Goal: Task Accomplishment & Management: Manage account settings

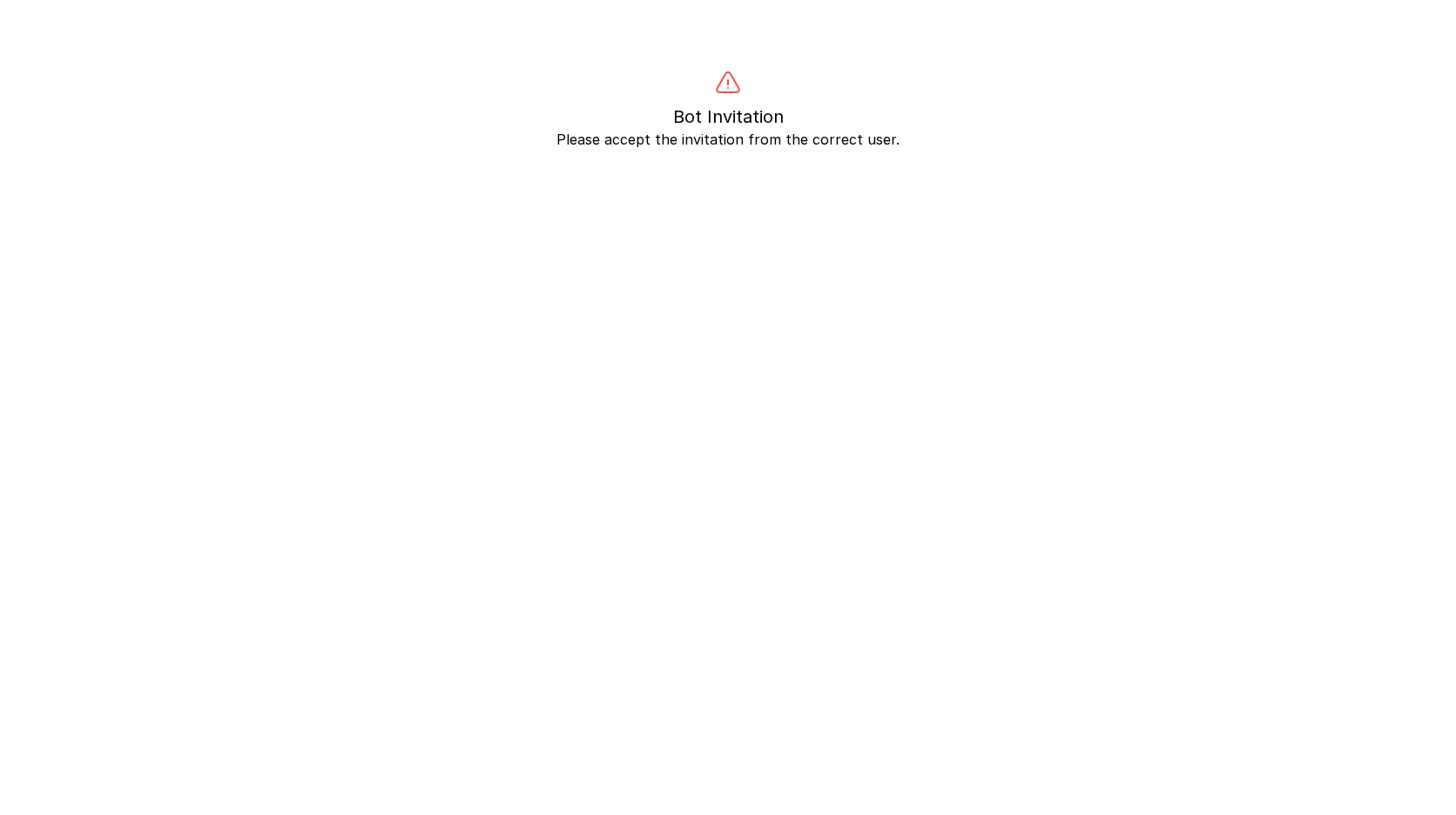
click at [750, 155] on body "Bot Invitation Please accept the invitation from the correct user." at bounding box center [728, 477] width 1456 height 815
click at [749, 148] on p "Please accept the invitation from the correct user." at bounding box center [728, 138] width 1338 height 21
click at [749, 144] on p "Please accept the invitation from the correct user." at bounding box center [728, 138] width 1338 height 21
click at [504, 116] on p "Bot Invitation" at bounding box center [728, 116] width 1338 height 24
drag, startPoint x: 676, startPoint y: 115, endPoint x: 792, endPoint y: 115, distance: 116.0
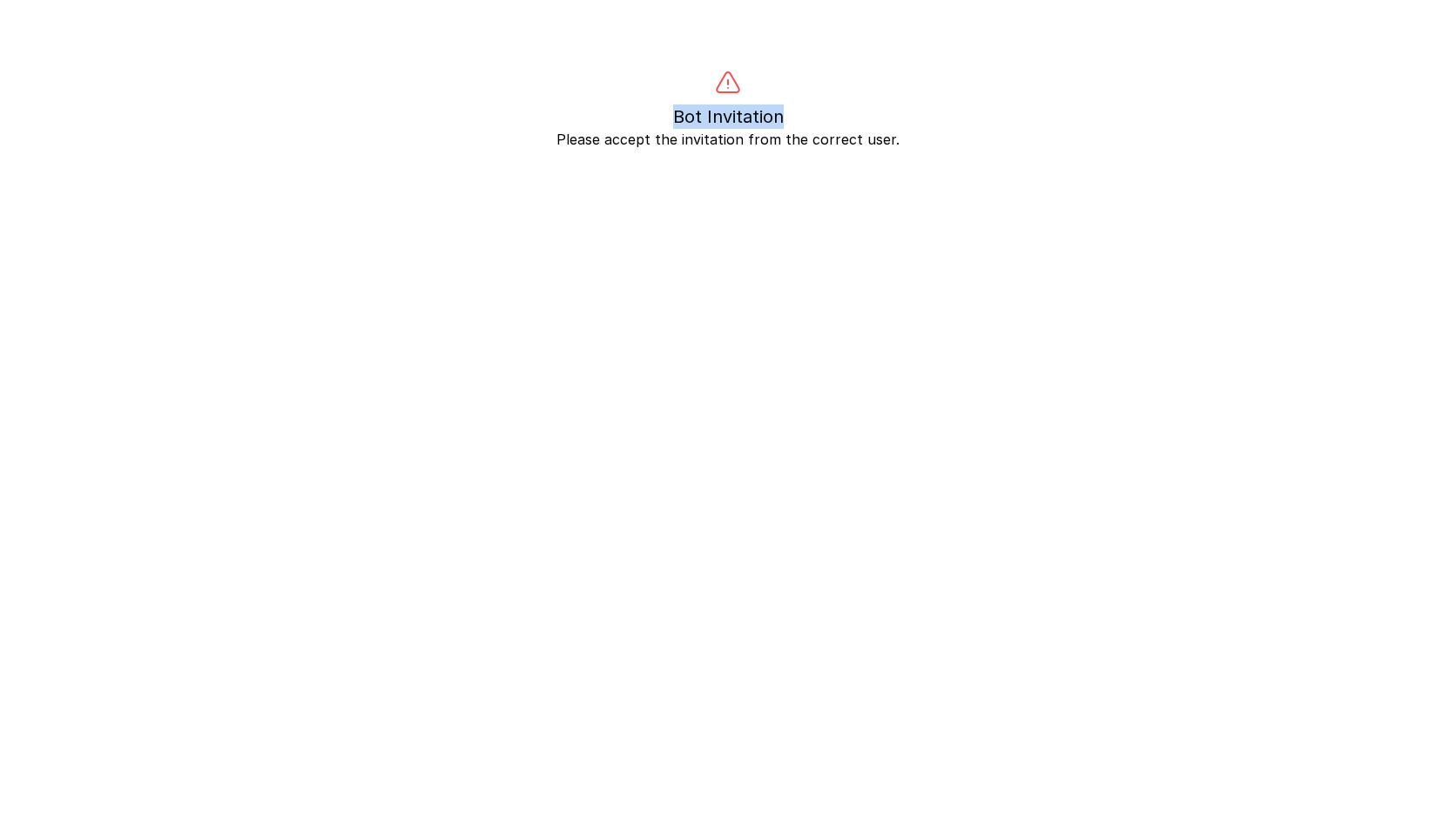
click at [792, 115] on p "Bot Invitation" at bounding box center [728, 116] width 1338 height 24
click at [822, 141] on p "Please accept the invitation from the correct user." at bounding box center [728, 138] width 1338 height 21
click at [346, 85] on div at bounding box center [728, 83] width 1338 height 28
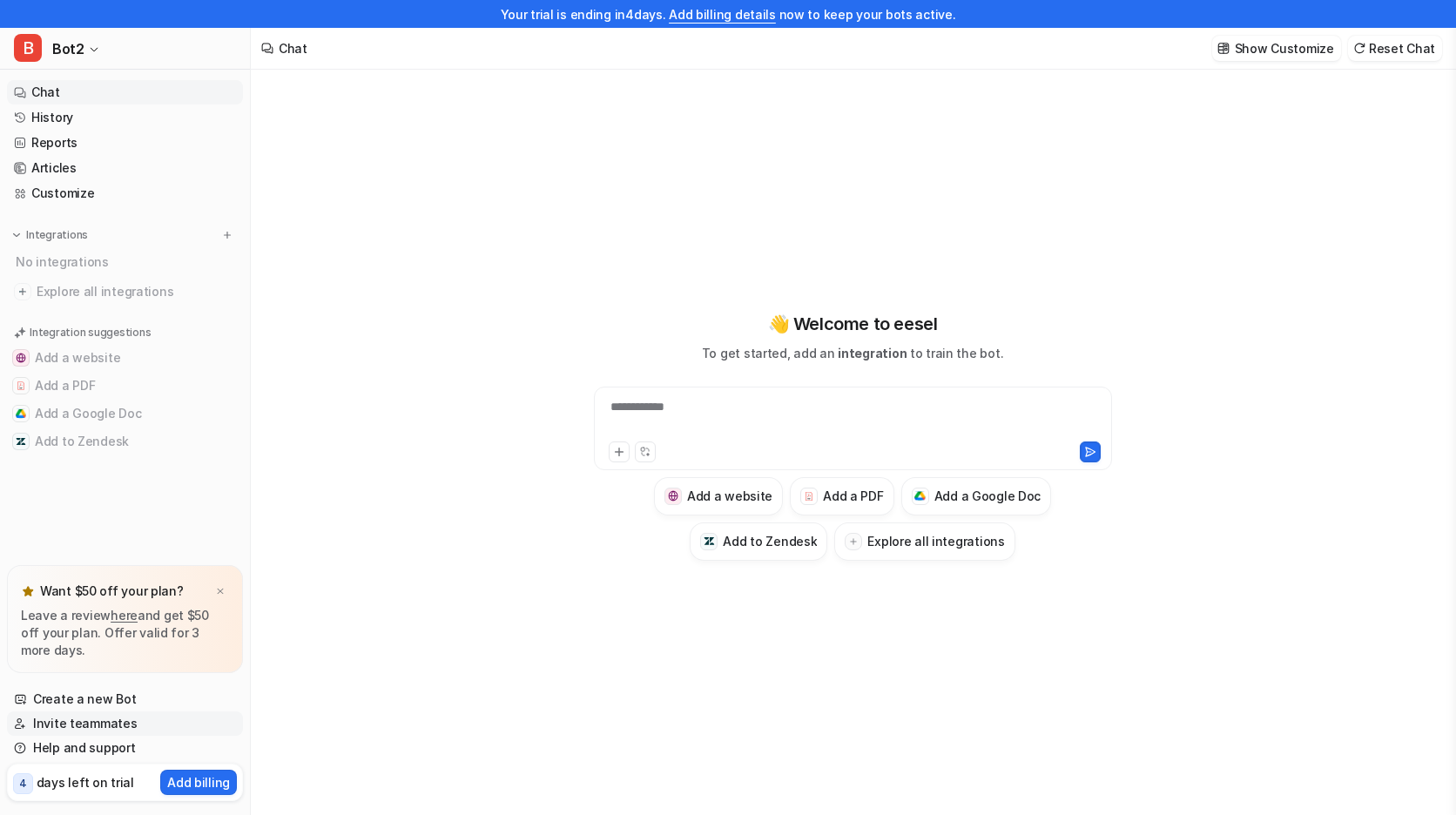
click at [104, 720] on link "Invite teammates" at bounding box center [125, 723] width 236 height 24
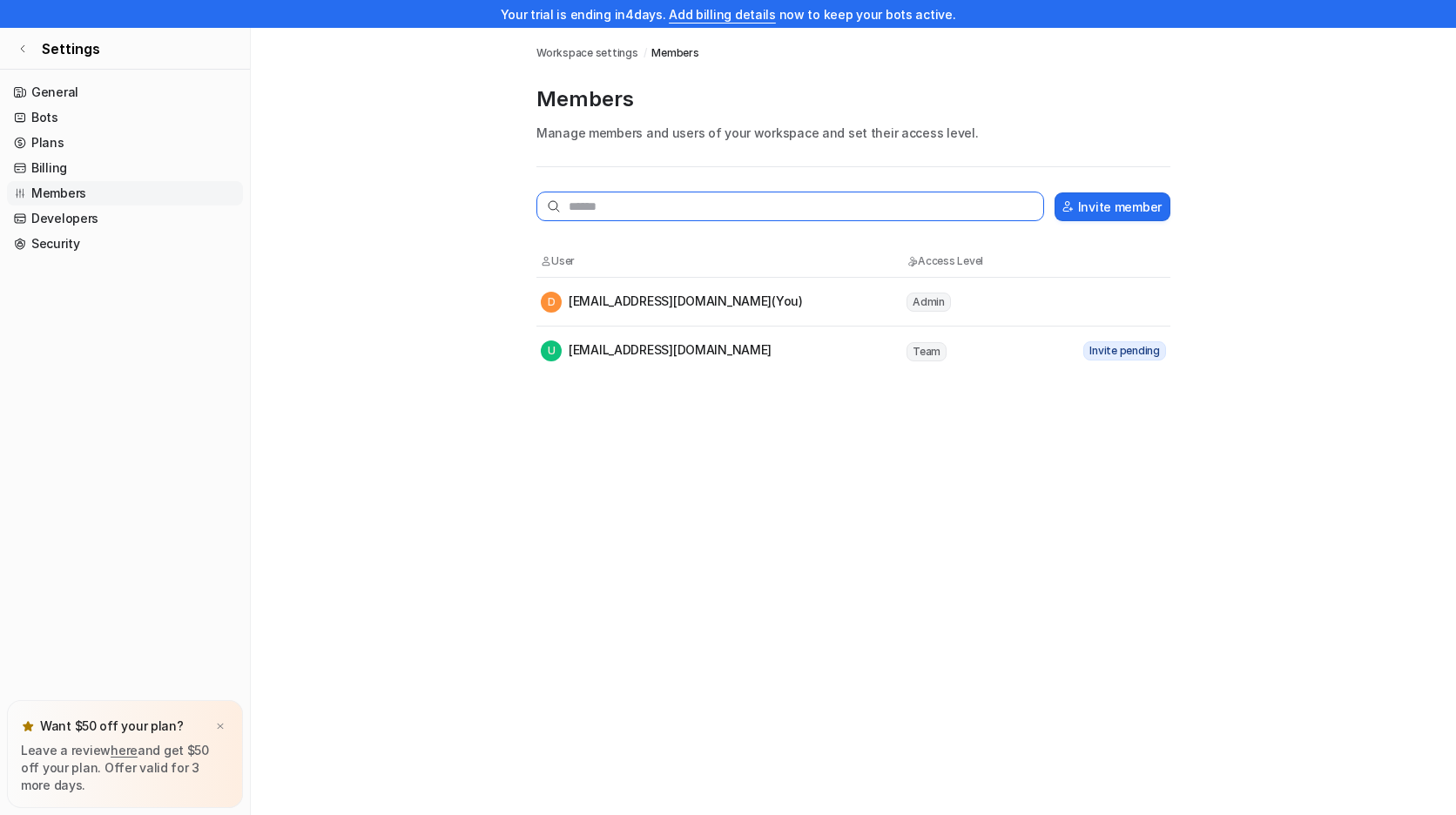
click at [706, 218] on input "text" at bounding box center [790, 206] width 508 height 29
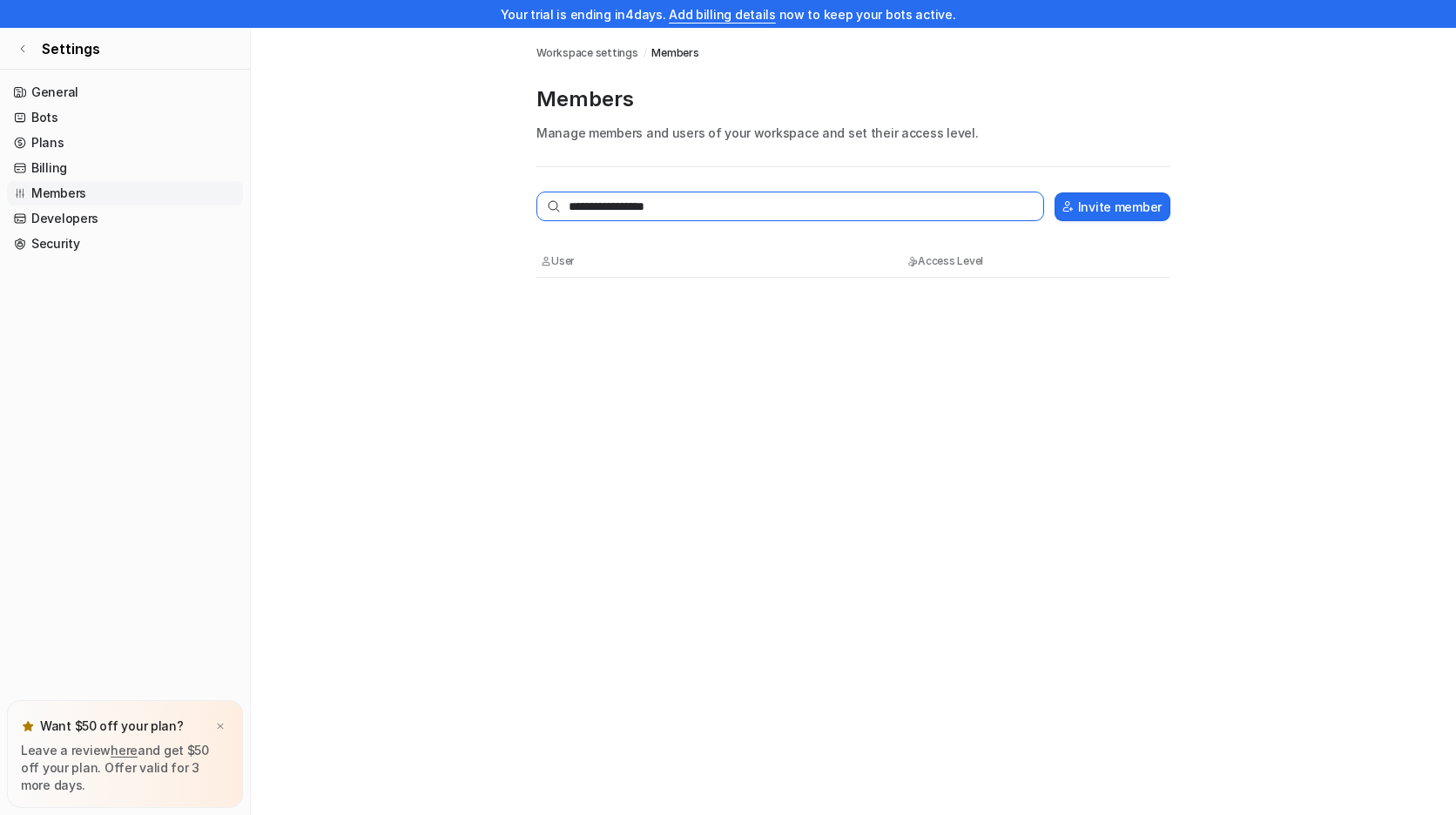
type input "**********"
click at [1080, 205] on button "Invite member" at bounding box center [1113, 207] width 116 height 29
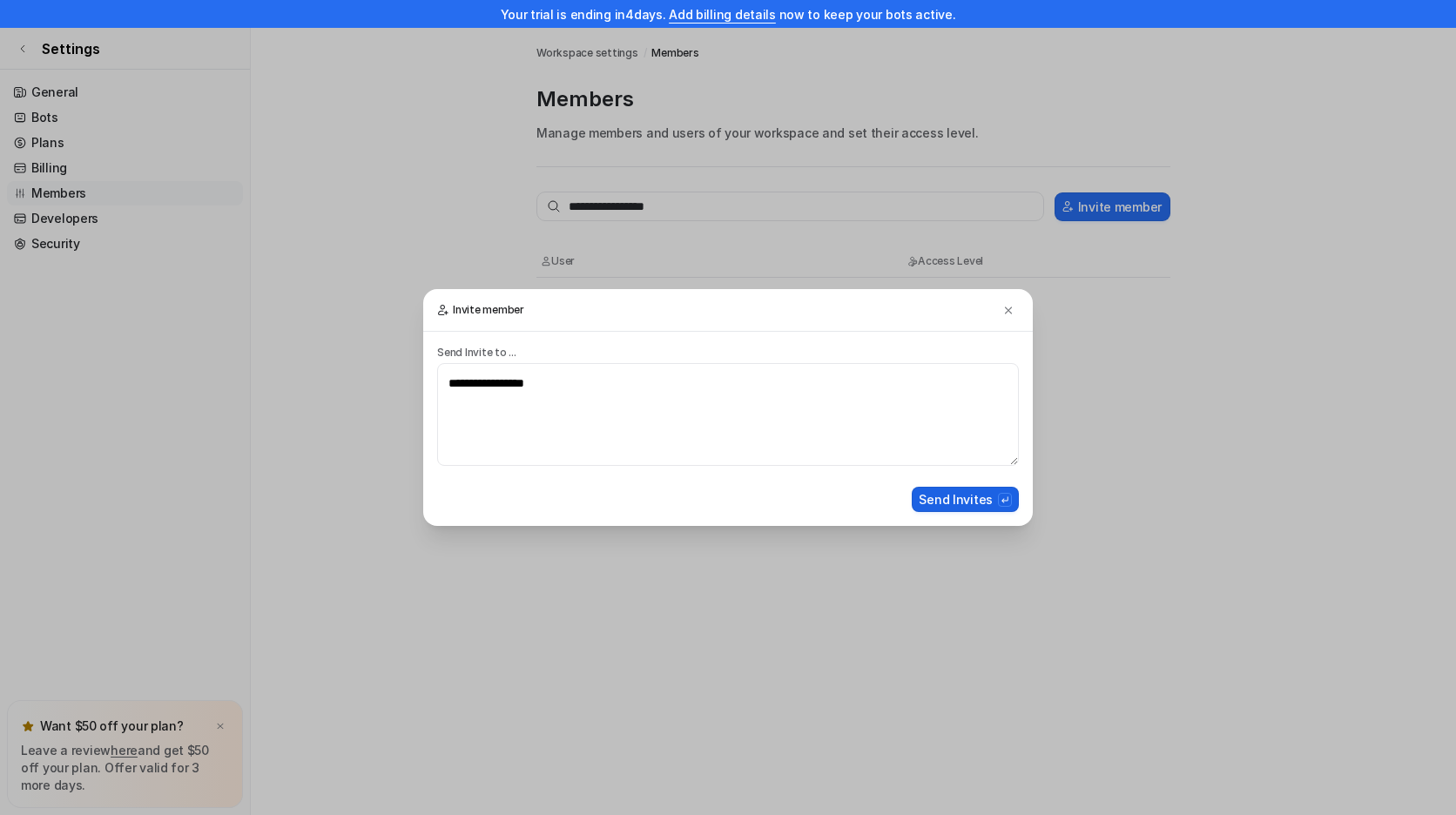
click at [945, 495] on button "Send Invites" at bounding box center [966, 499] width 107 height 25
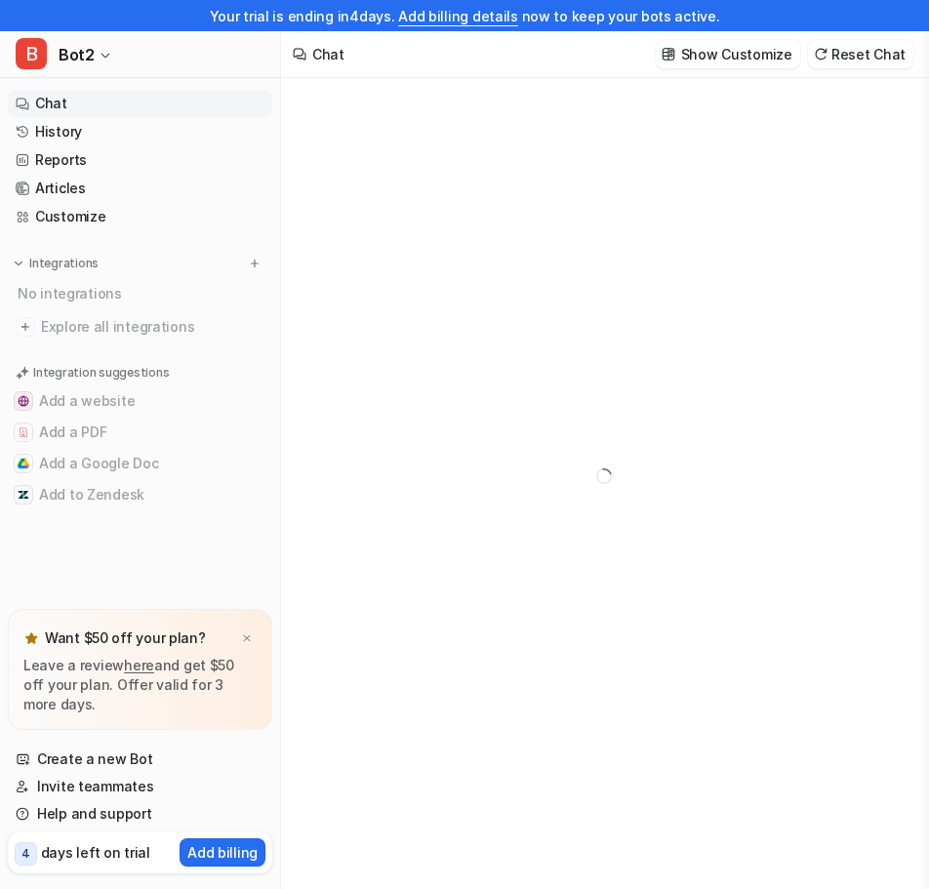
type textarea "**********"
click at [106, 788] on link "Invite teammates" at bounding box center [140, 786] width 264 height 27
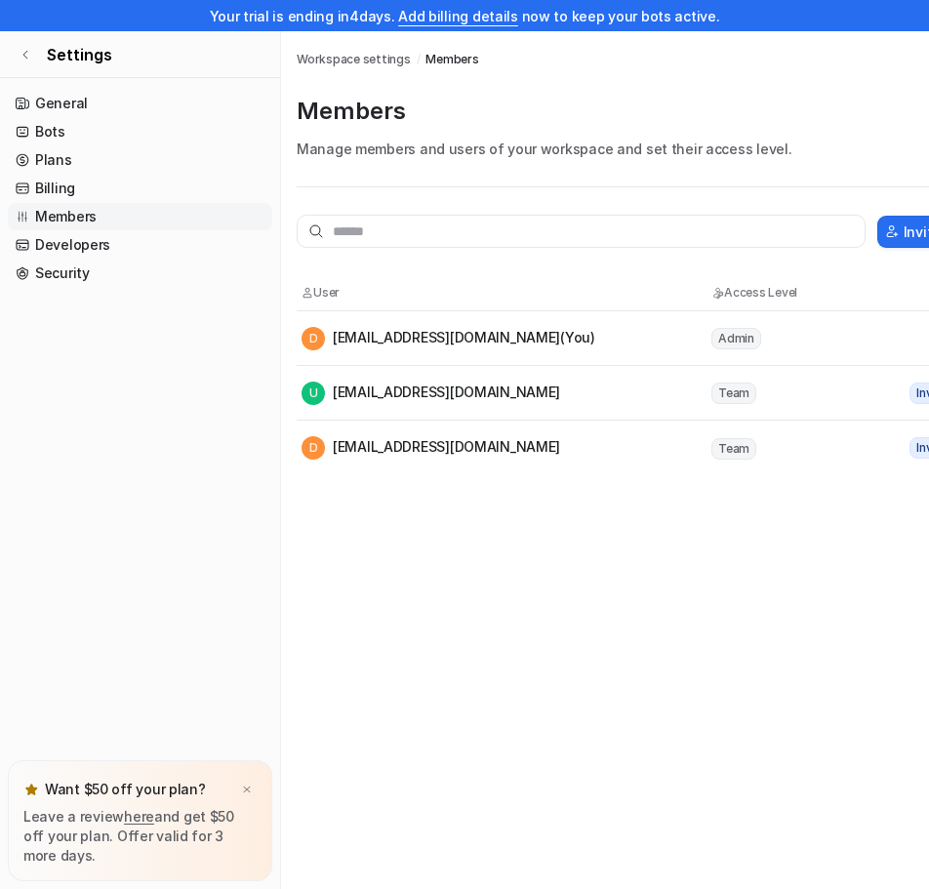
click at [741, 469] on tr "D [EMAIL_ADDRESS][DOMAIN_NAME] Team Invite pending" at bounding box center [652, 448] width 710 height 55
